Goal: Find specific page/section: Locate a particular part of the current website

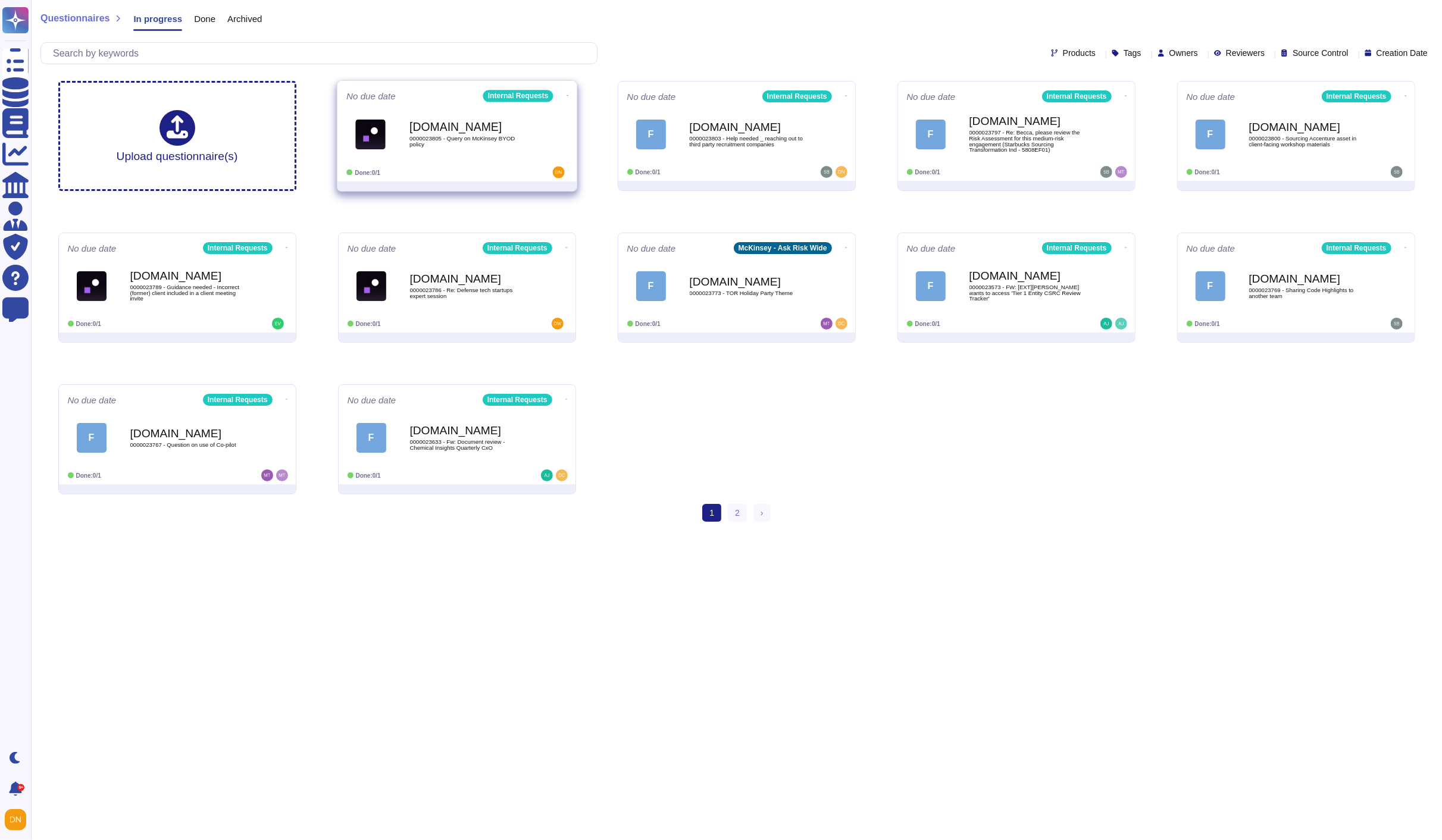
click at [543, 115] on span "[DOMAIN_NAME] 0000023805 - Query on McKinsey BYOD policy" at bounding box center [457, 134] width 221 height 48
